Goal: Information Seeking & Learning: Learn about a topic

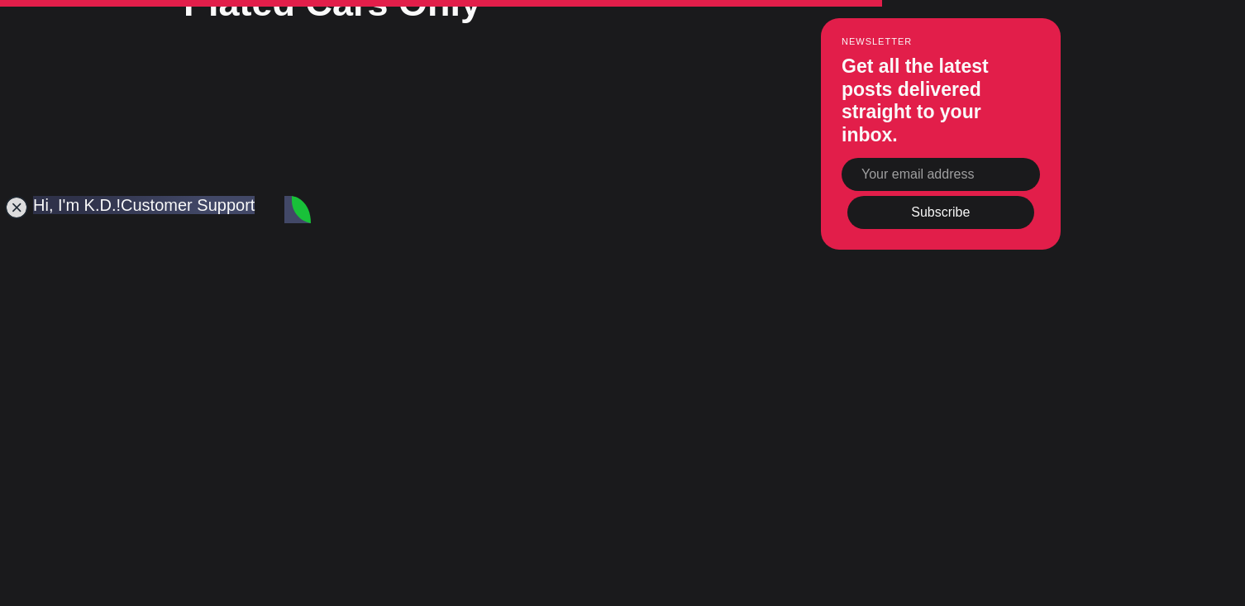
scroll to position [6394, 0]
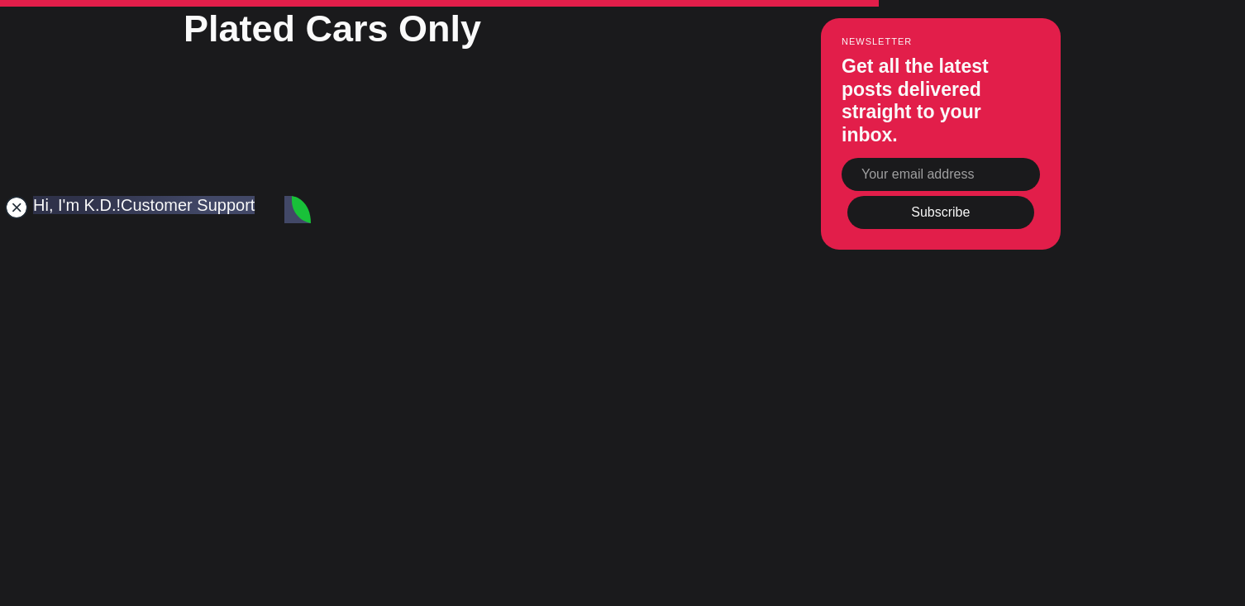
click at [20, 202] on jdiv at bounding box center [16, 207] width 23 height 23
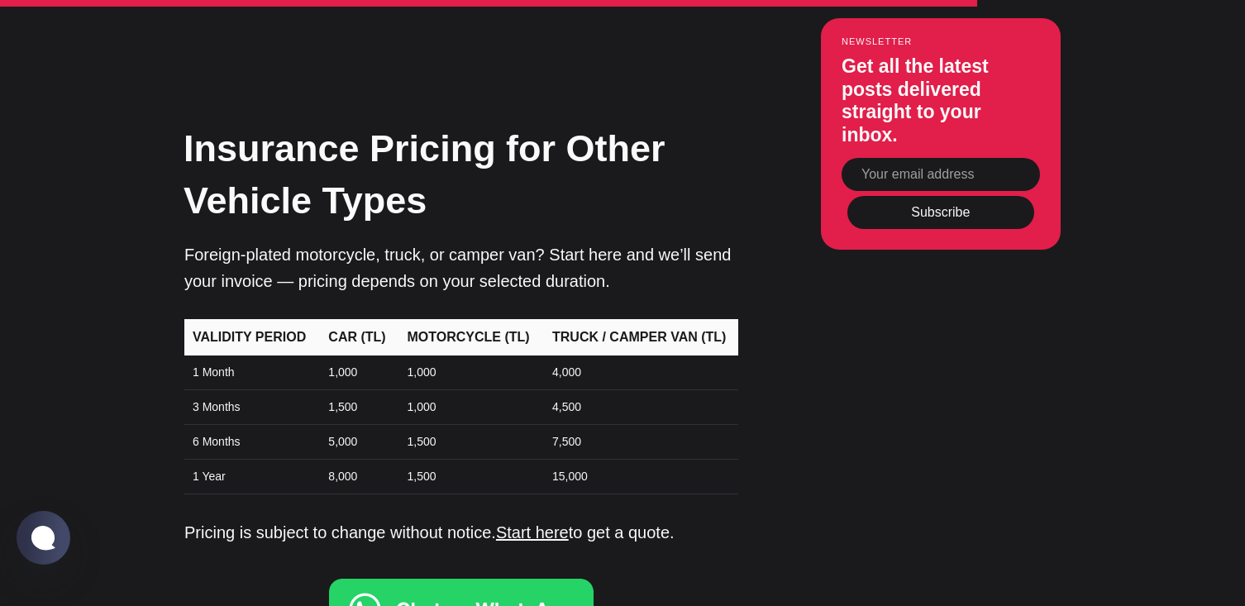
scroll to position [7156, 0]
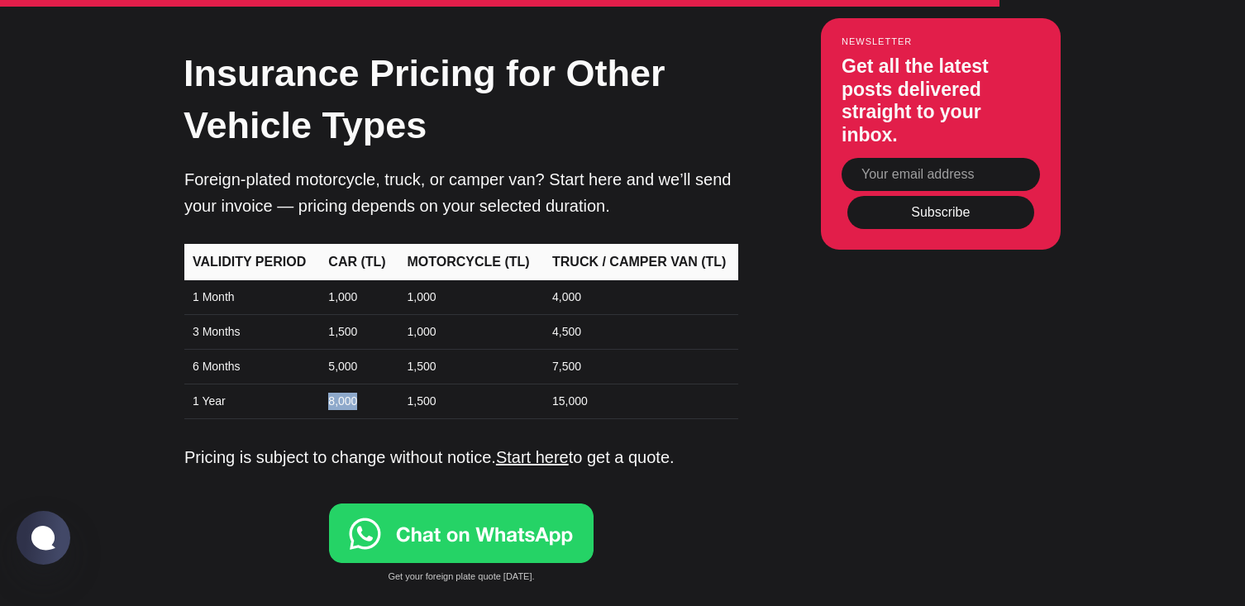
drag, startPoint x: 365, startPoint y: 275, endPoint x: 296, endPoint y: 274, distance: 69.5
click at [296, 384] on tr "1 Year 8,000 1,500 15,000" at bounding box center [461, 401] width 554 height 35
click at [303, 384] on td "1 Year" at bounding box center [251, 401] width 134 height 35
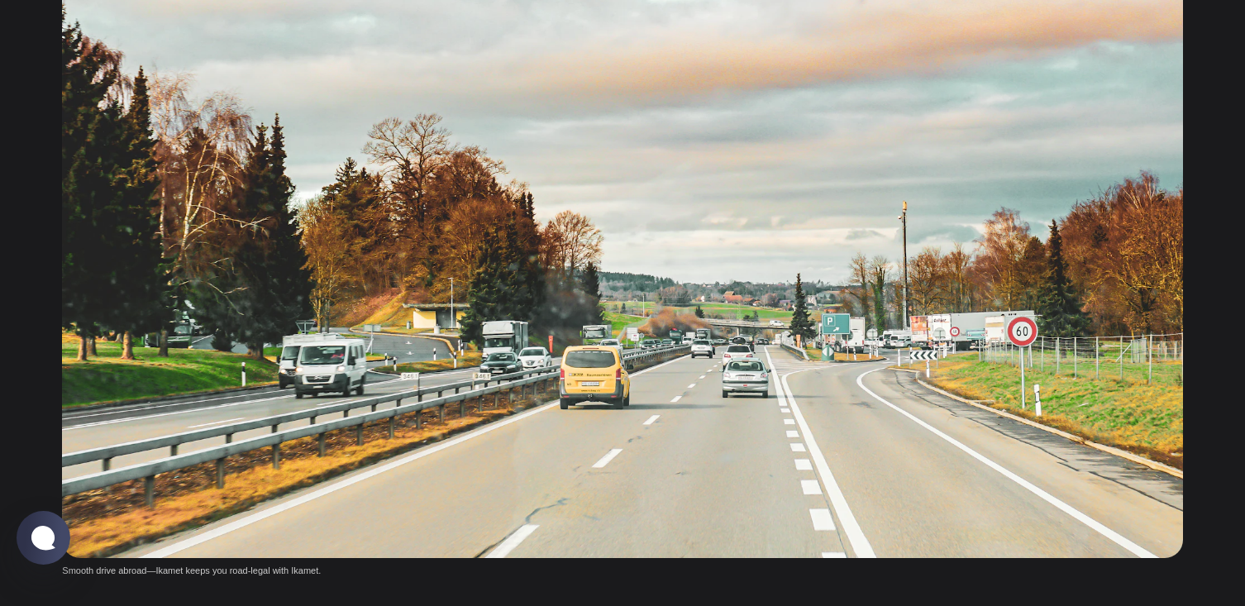
scroll to position [0, 0]
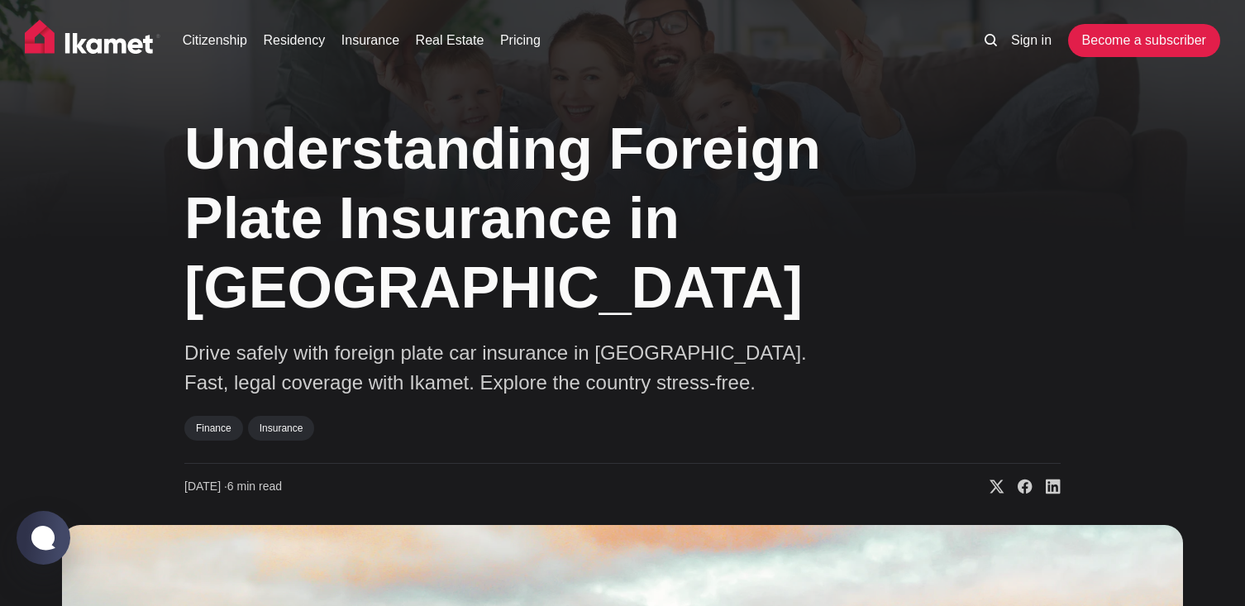
click at [116, 26] on img at bounding box center [93, 40] width 136 height 41
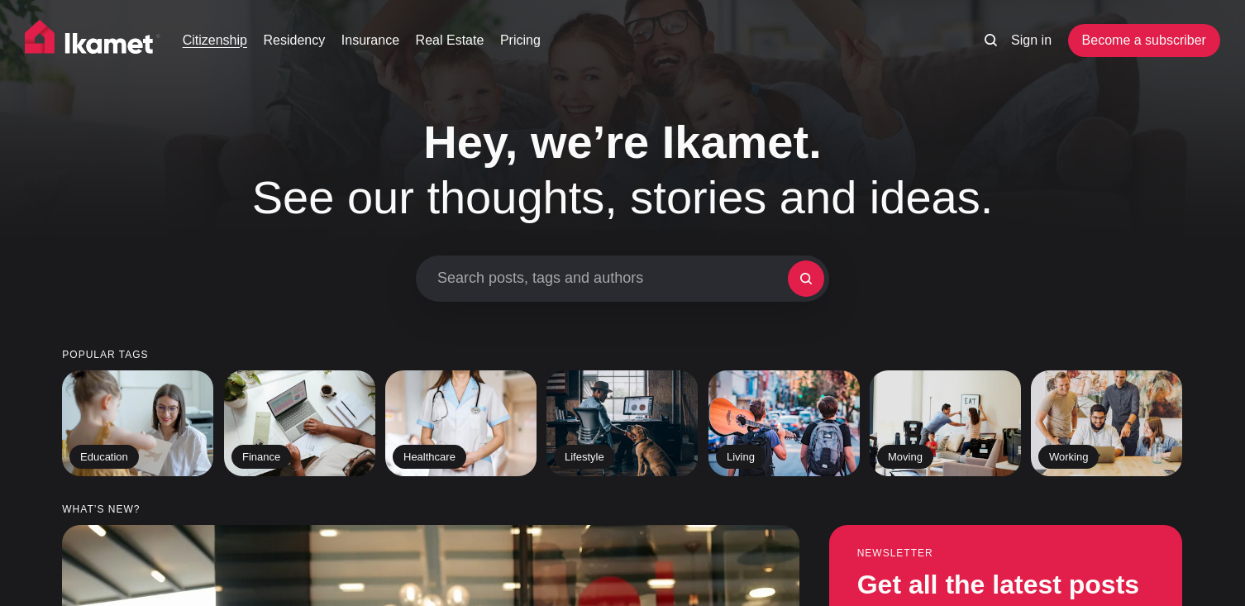
click at [212, 42] on link "Citizenship" at bounding box center [215, 41] width 64 height 20
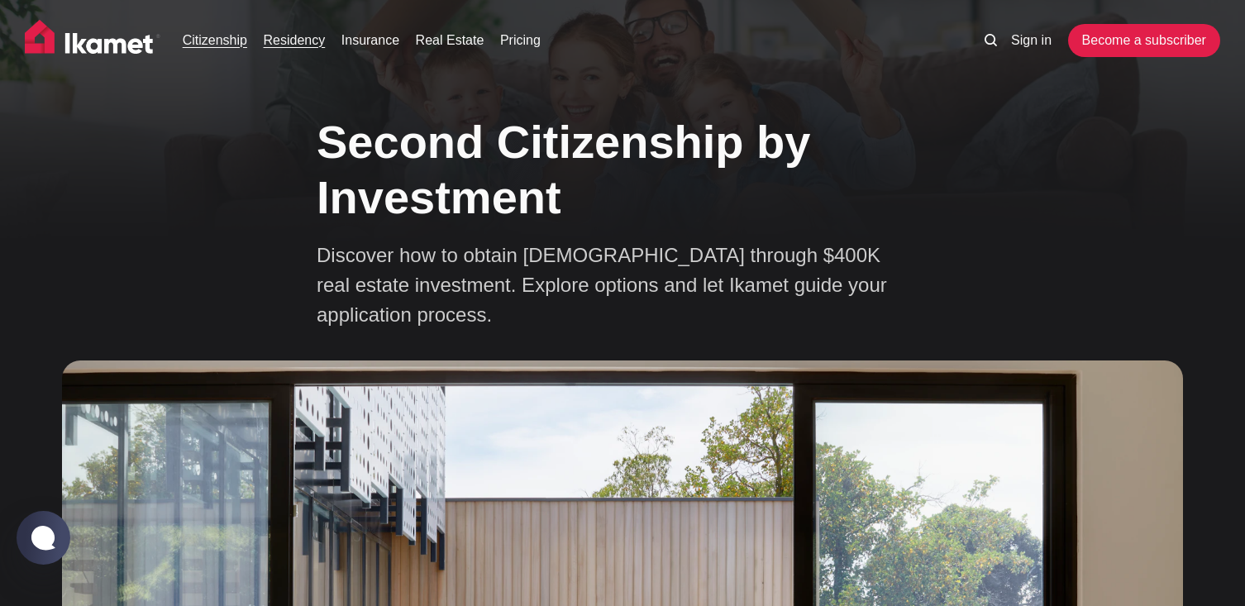
click at [300, 41] on link "Residency" at bounding box center [295, 41] width 62 height 20
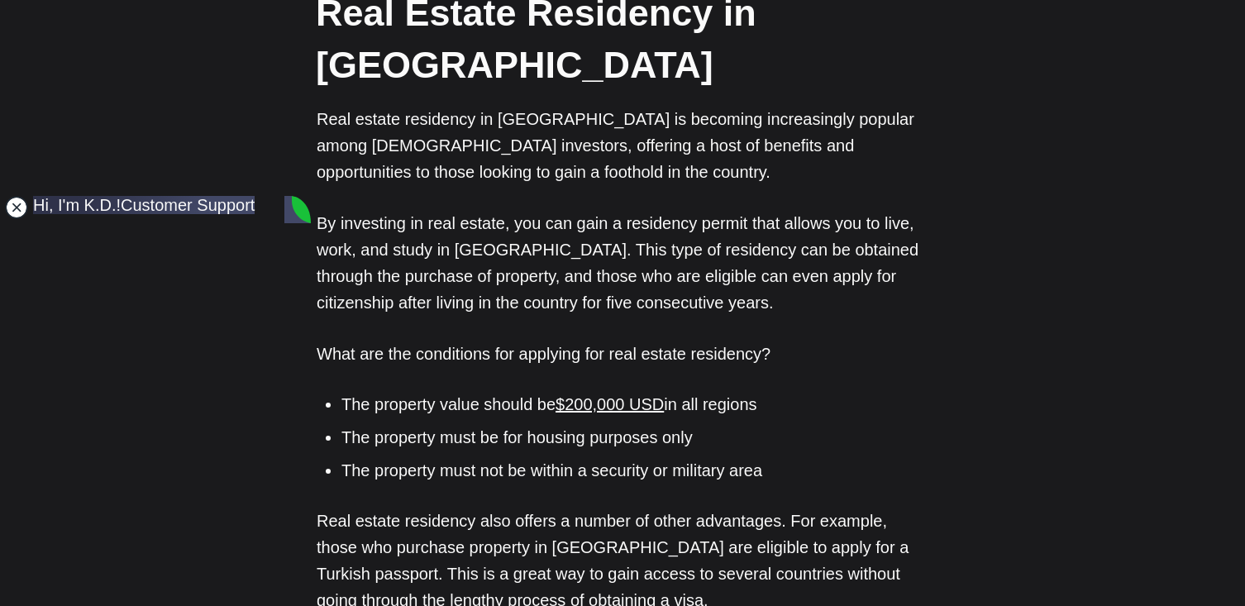
click at [11, 208] on jdiv at bounding box center [16, 207] width 23 height 23
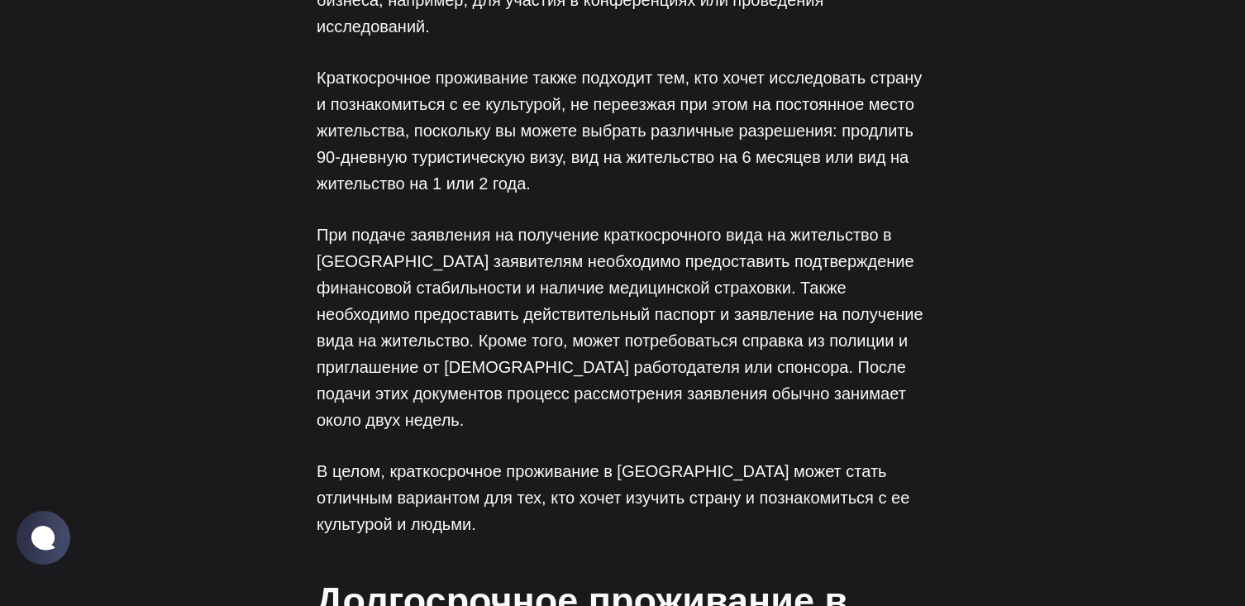
scroll to position [1377, 0]
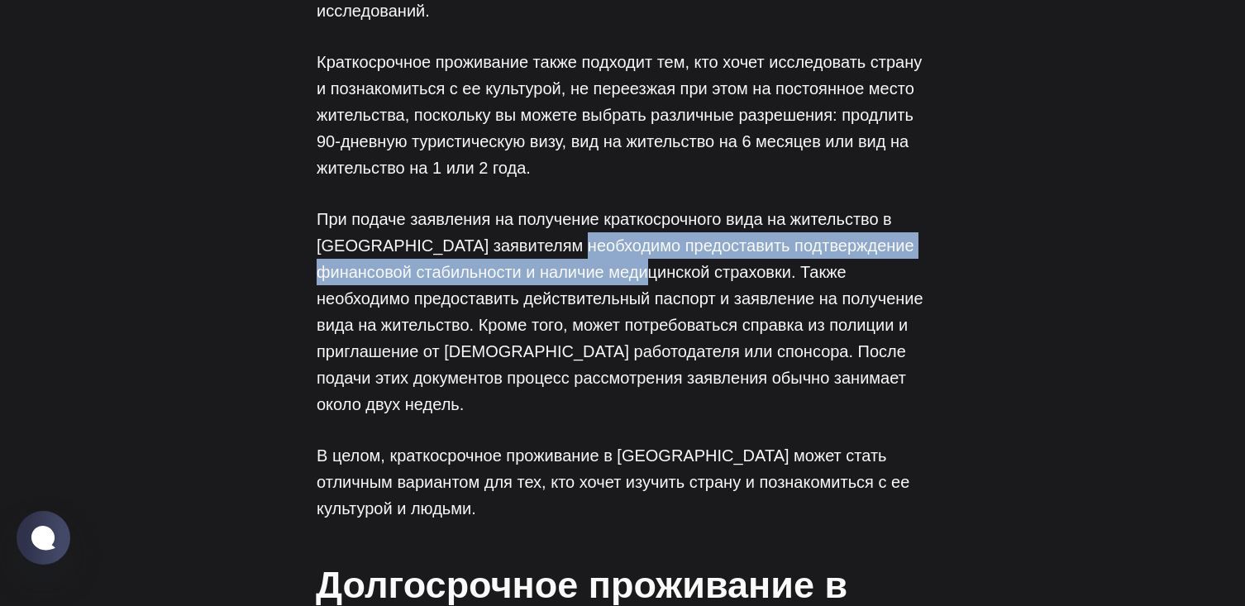
drag, startPoint x: 570, startPoint y: 112, endPoint x: 642, endPoint y: 129, distance: 74.8
click at [642, 206] on p "При подаче заявления на получение краткосрочного вида на жительство в Турции за…" at bounding box center [623, 312] width 612 height 212
click at [644, 210] on font "При подаче заявления на получение краткосрочного вида на жительство в Турции за…" at bounding box center [620, 311] width 607 height 203
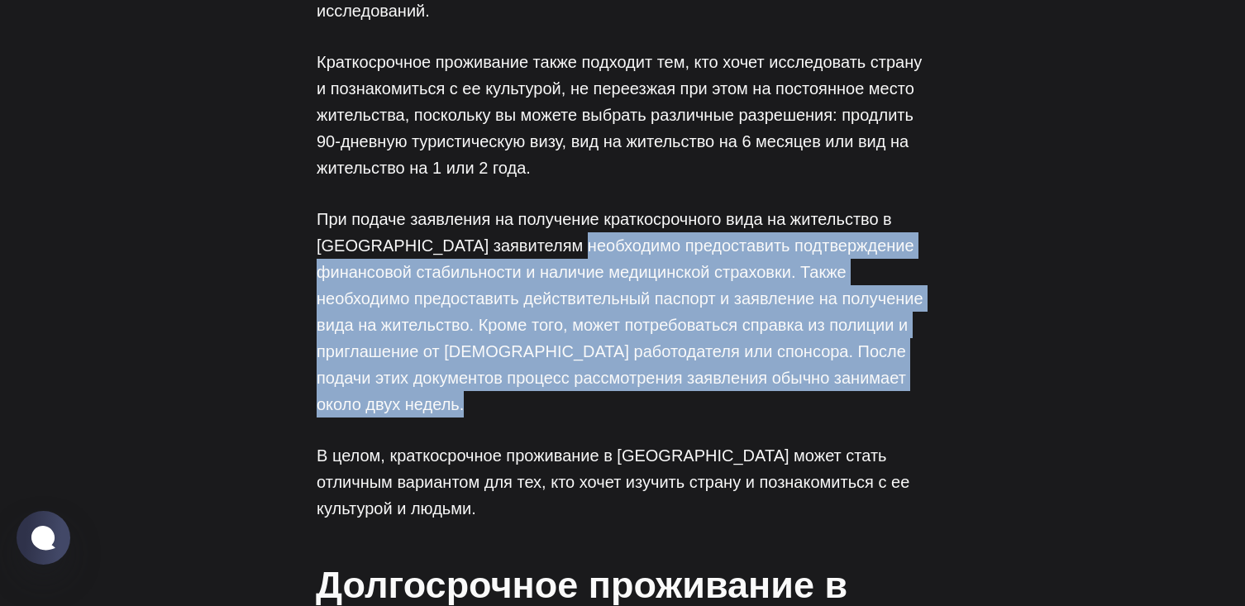
drag, startPoint x: 566, startPoint y: 116, endPoint x: 613, endPoint y: 294, distance: 184.5
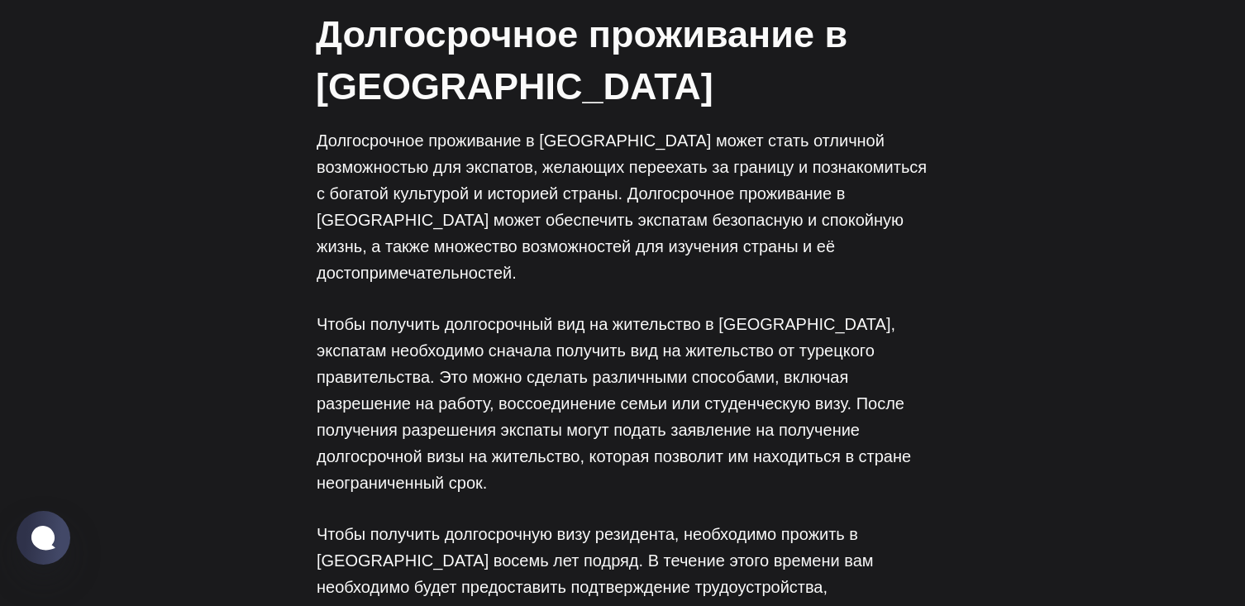
scroll to position [1961, 0]
